Goal: Task Accomplishment & Management: Manage account settings

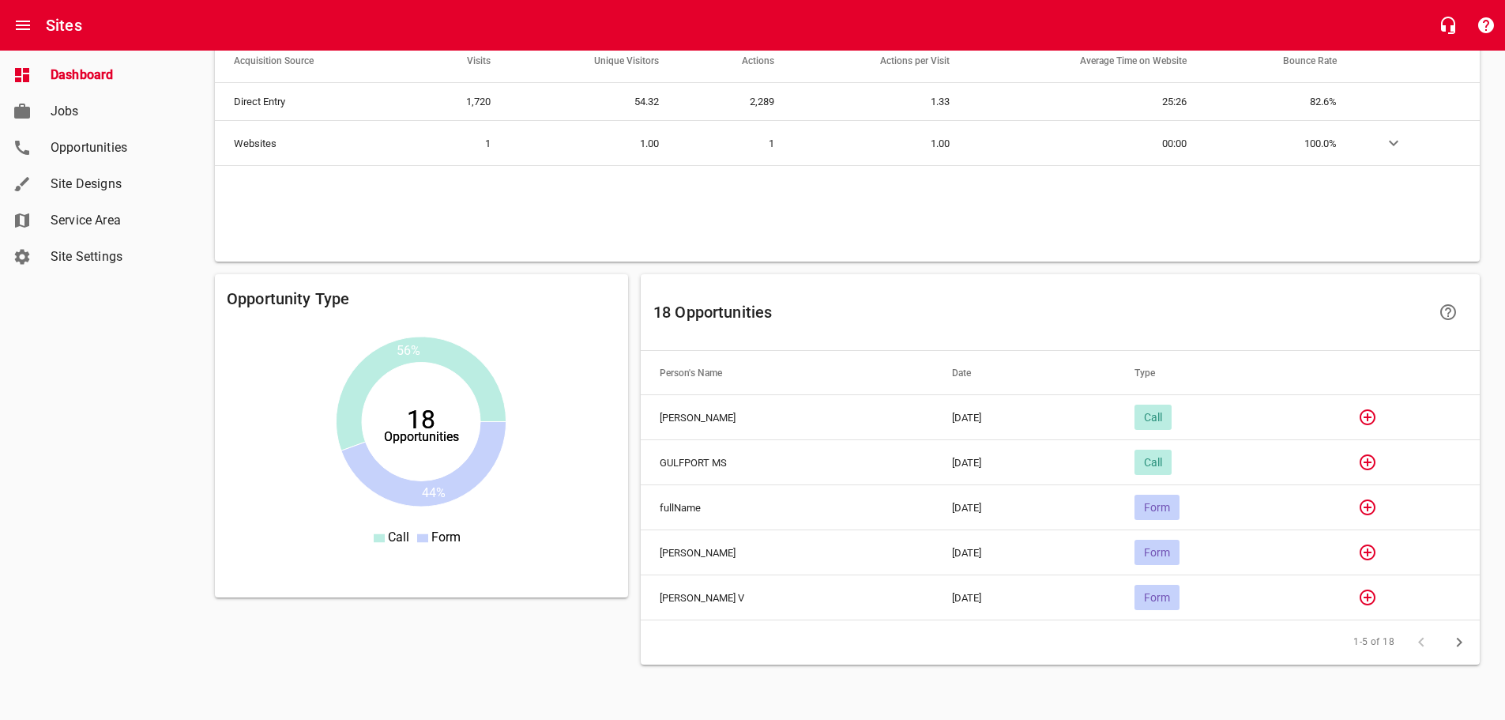
scroll to position [1046, 0]
click at [1377, 416] on icon "button" at bounding box center [1368, 417] width 19 height 19
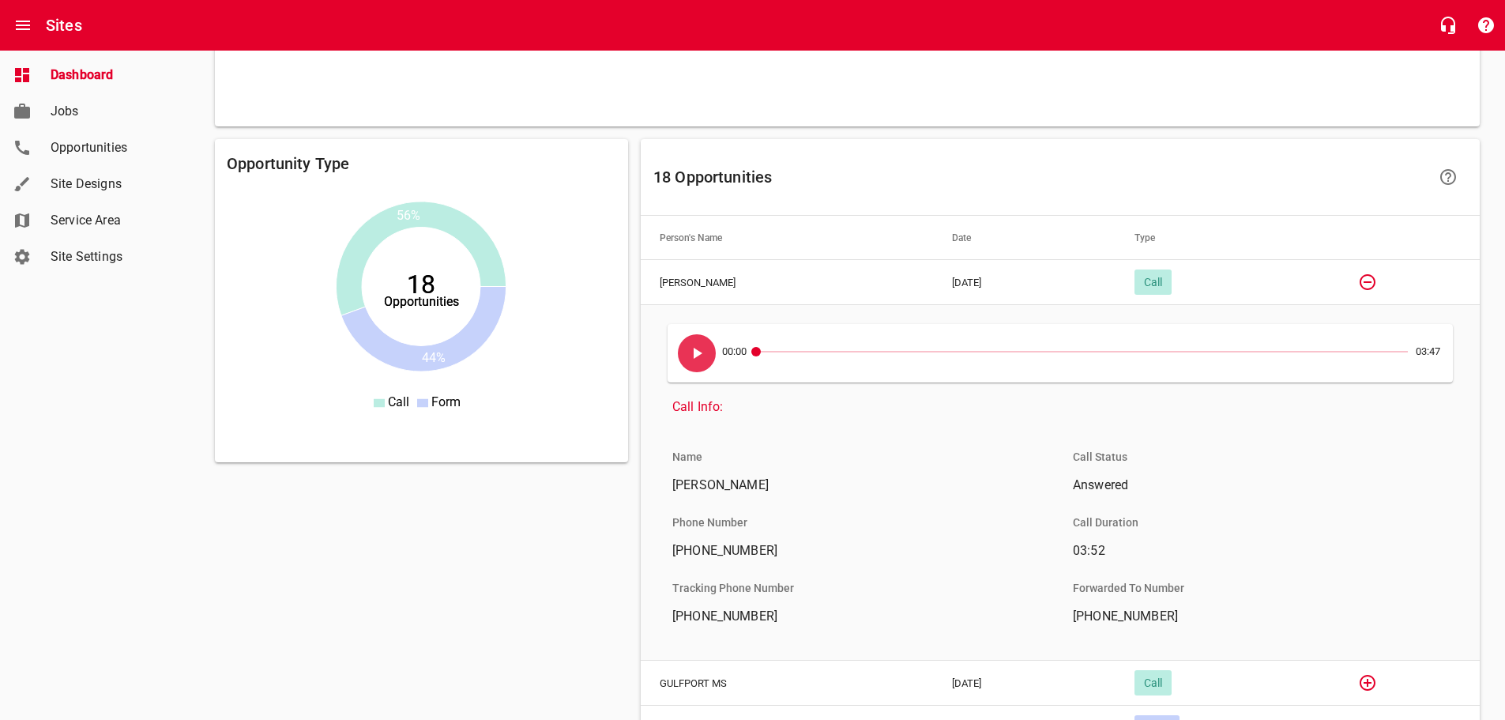
scroll to position [1204, 0]
